Goal: Check status: Check status

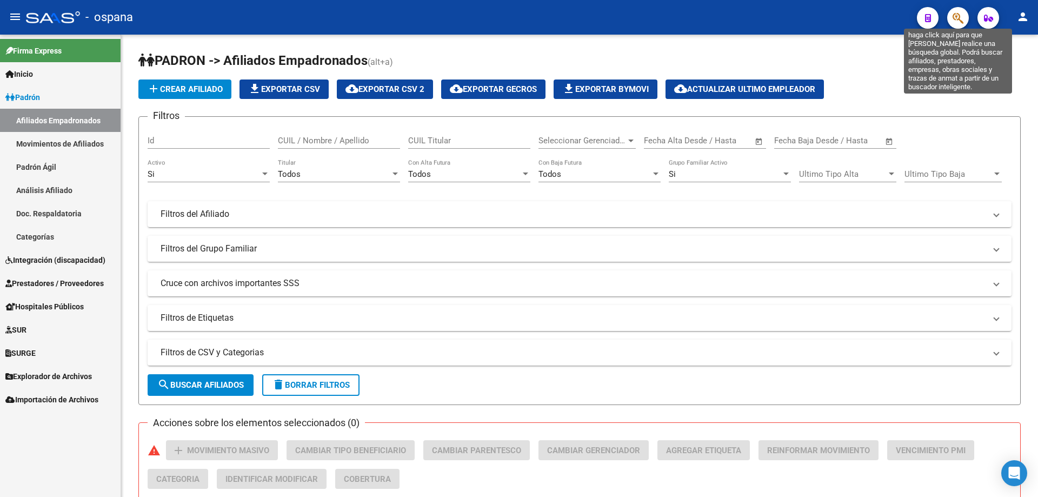
click at [962, 14] on icon "button" at bounding box center [958, 18] width 11 height 12
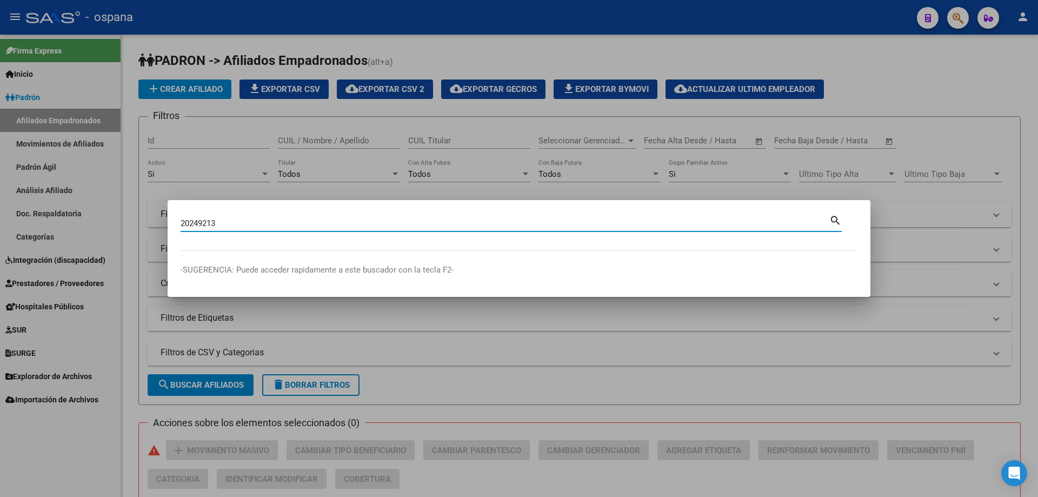
type input "20249213"
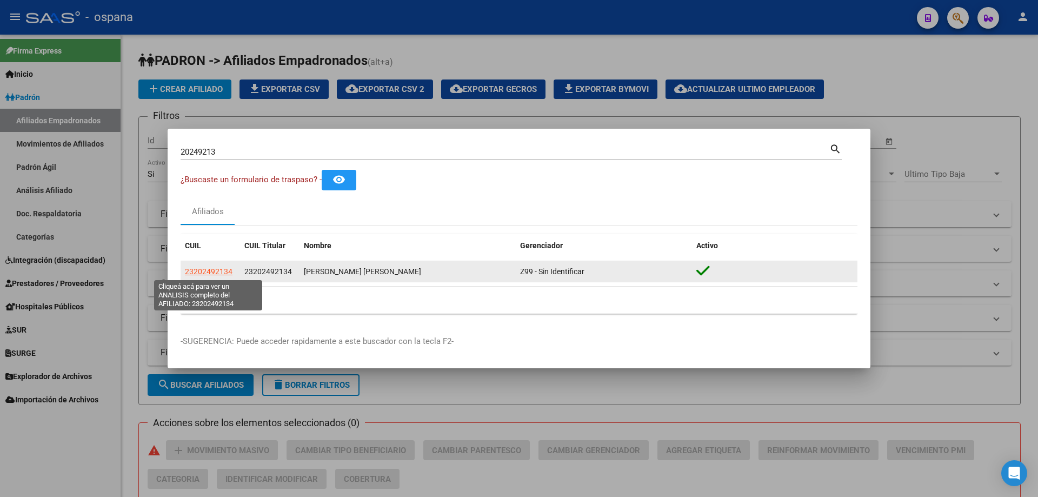
click at [209, 272] on span "23202492134" at bounding box center [209, 271] width 48 height 9
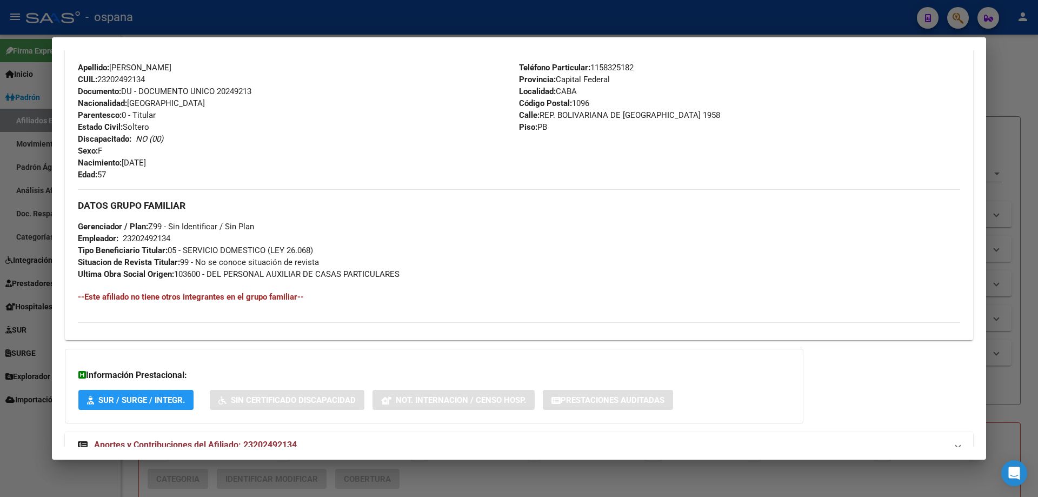
scroll to position [414, 0]
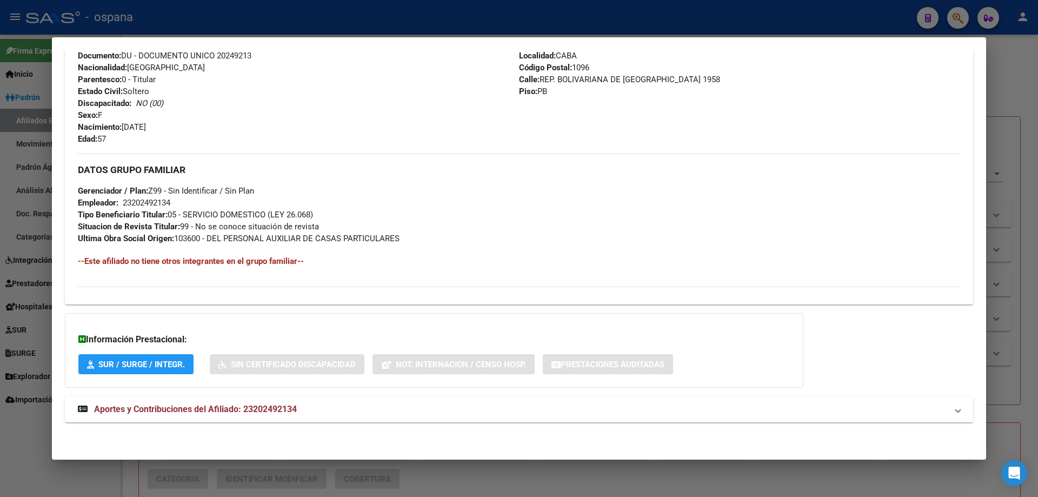
click at [181, 404] on span "Aportes y Contribuciones del Afiliado: 23202492134" at bounding box center [195, 409] width 203 height 10
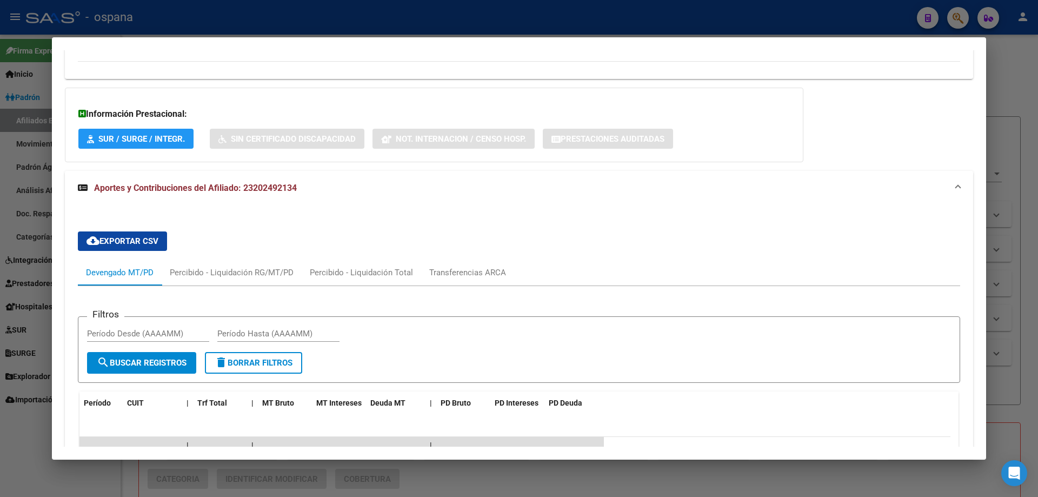
scroll to position [802, 0]
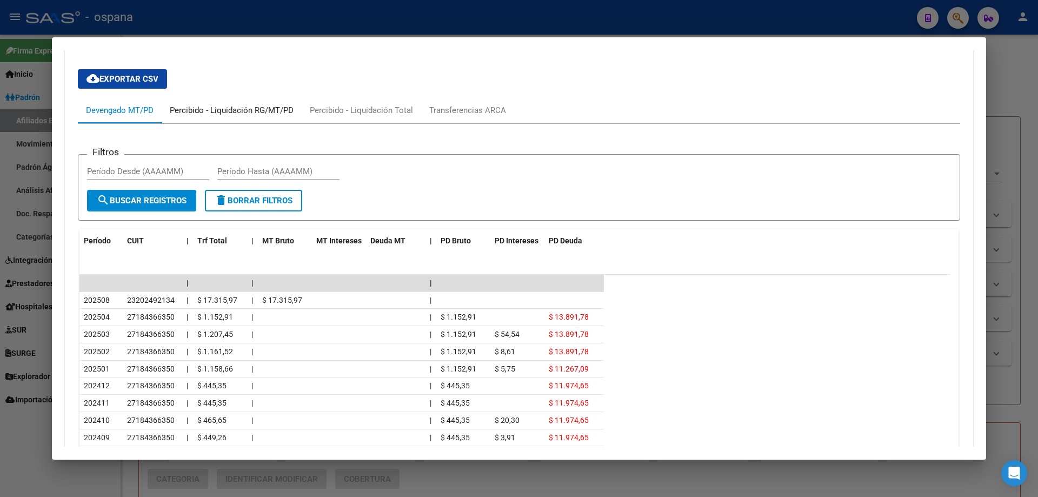
click at [254, 109] on div "Percibido - Liquidación RG/MT/PD" at bounding box center [232, 110] width 124 height 12
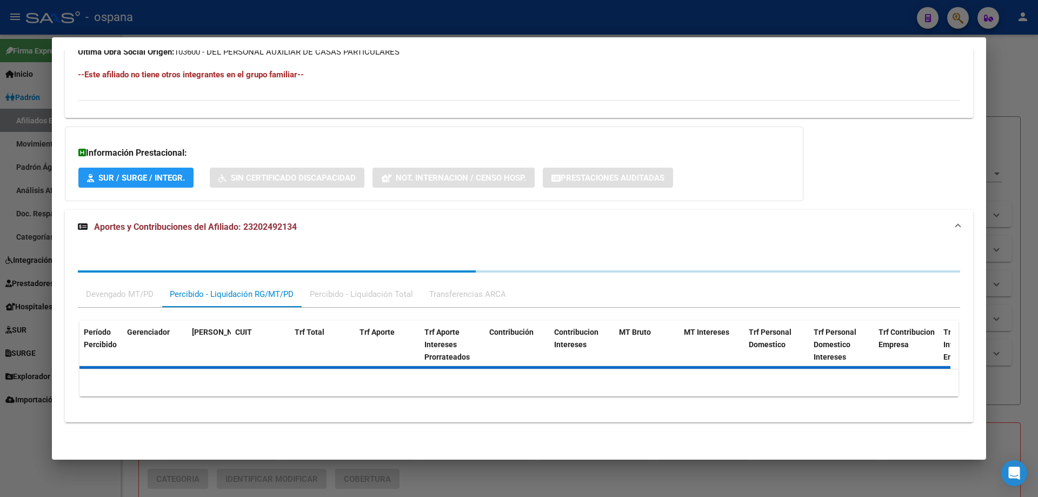
scroll to position [650, 0]
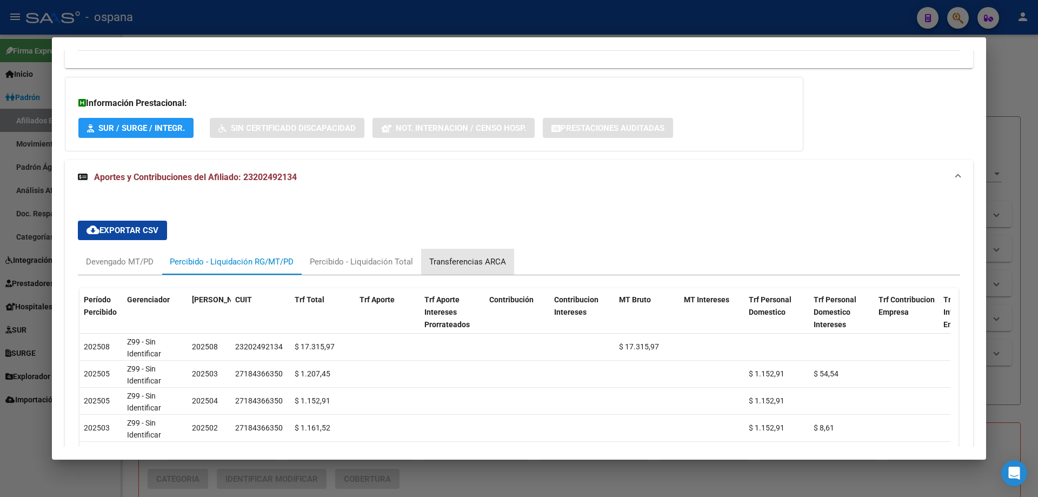
click at [481, 261] on div "Transferencias ARCA" at bounding box center [467, 262] width 77 height 12
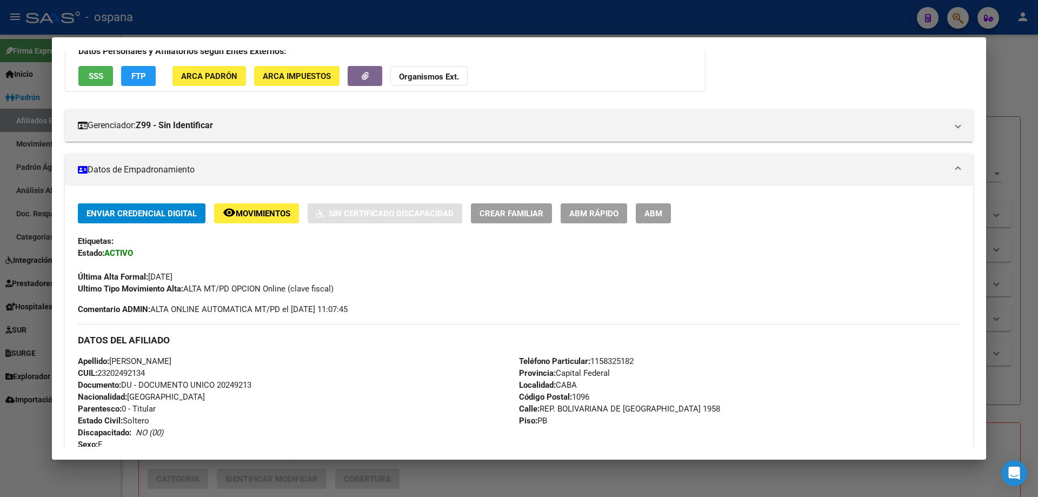
scroll to position [56, 0]
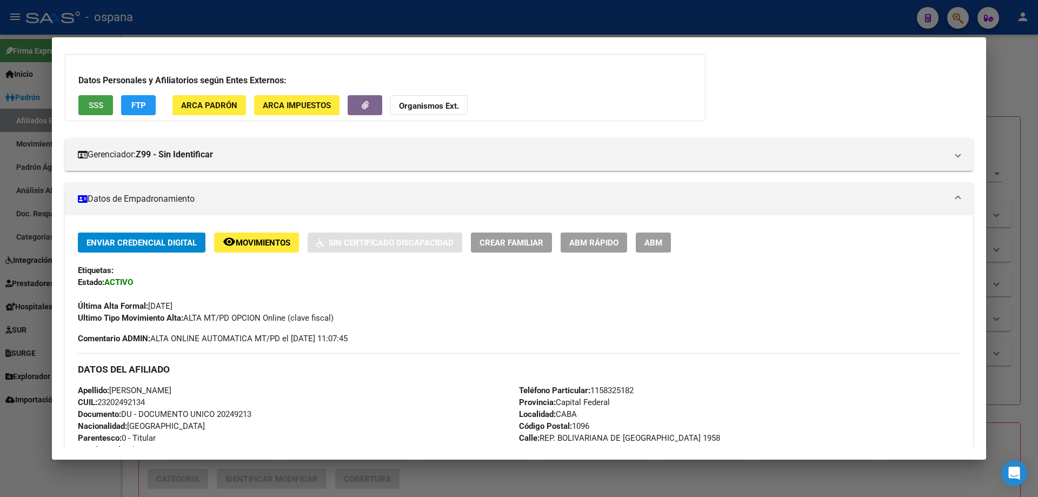
click at [94, 99] on button "SSS" at bounding box center [95, 105] width 35 height 20
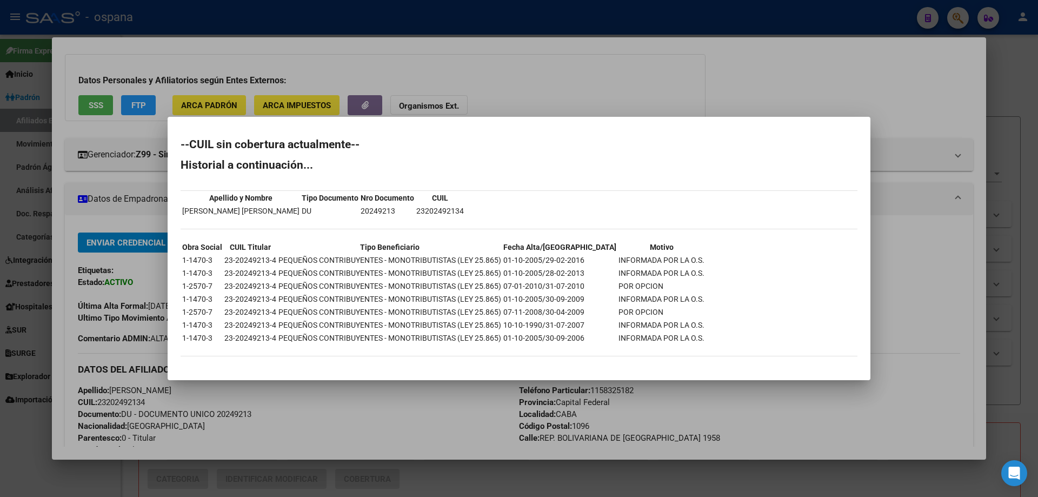
drag, startPoint x: 410, startPoint y: 211, endPoint x: 459, endPoint y: 212, distance: 49.2
click at [459, 212] on div "--CUIL sin cobertura actualmente-- Historial a continuación... Apellido y Nombr…" at bounding box center [519, 253] width 677 height 228
copy tbody "Apellido y Nombre Tipo Documento Nro Documento CUIL [PERSON_NAME] [PERSON_NAME]…"
